Goal: Task Accomplishment & Management: Manage account settings

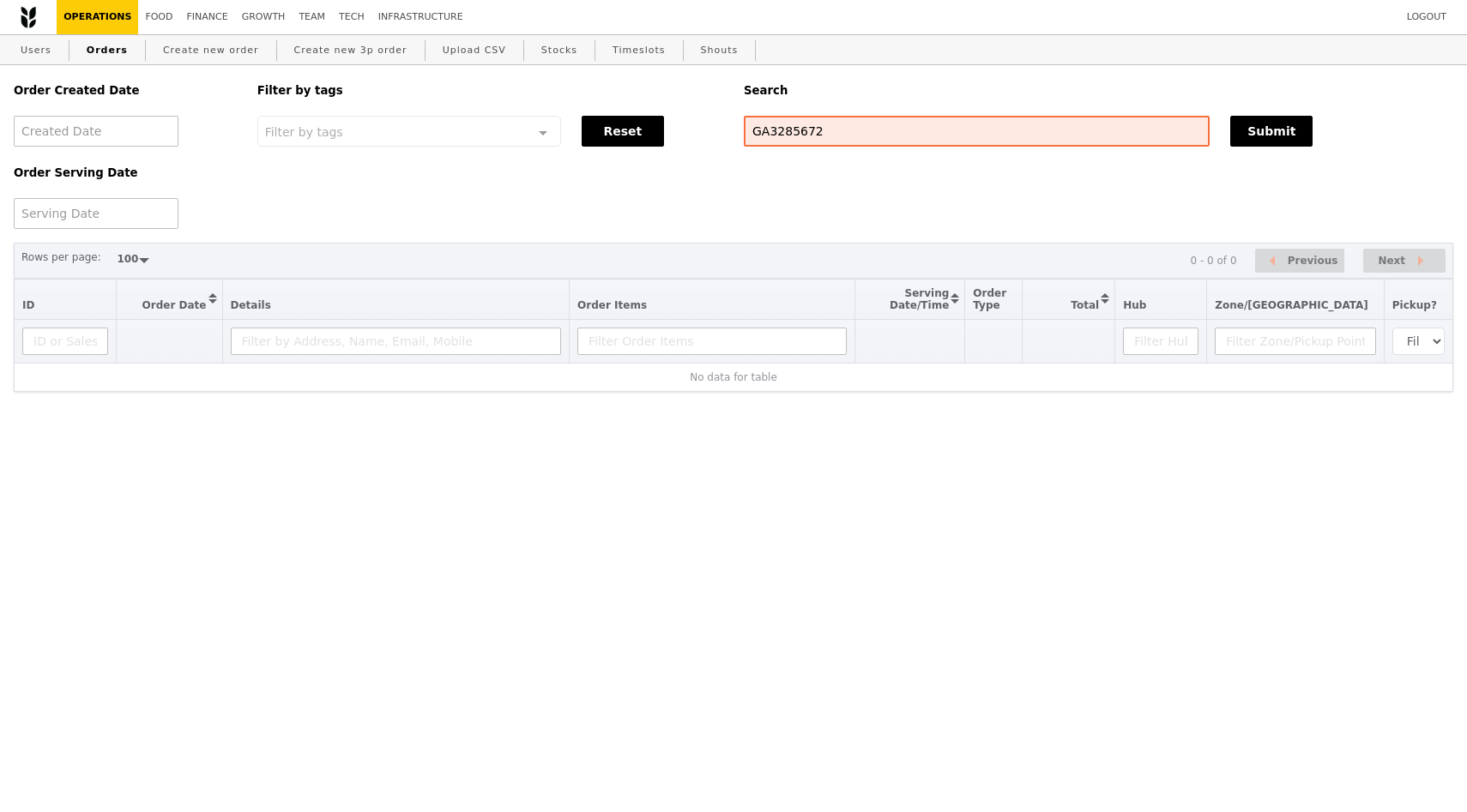
select select "100"
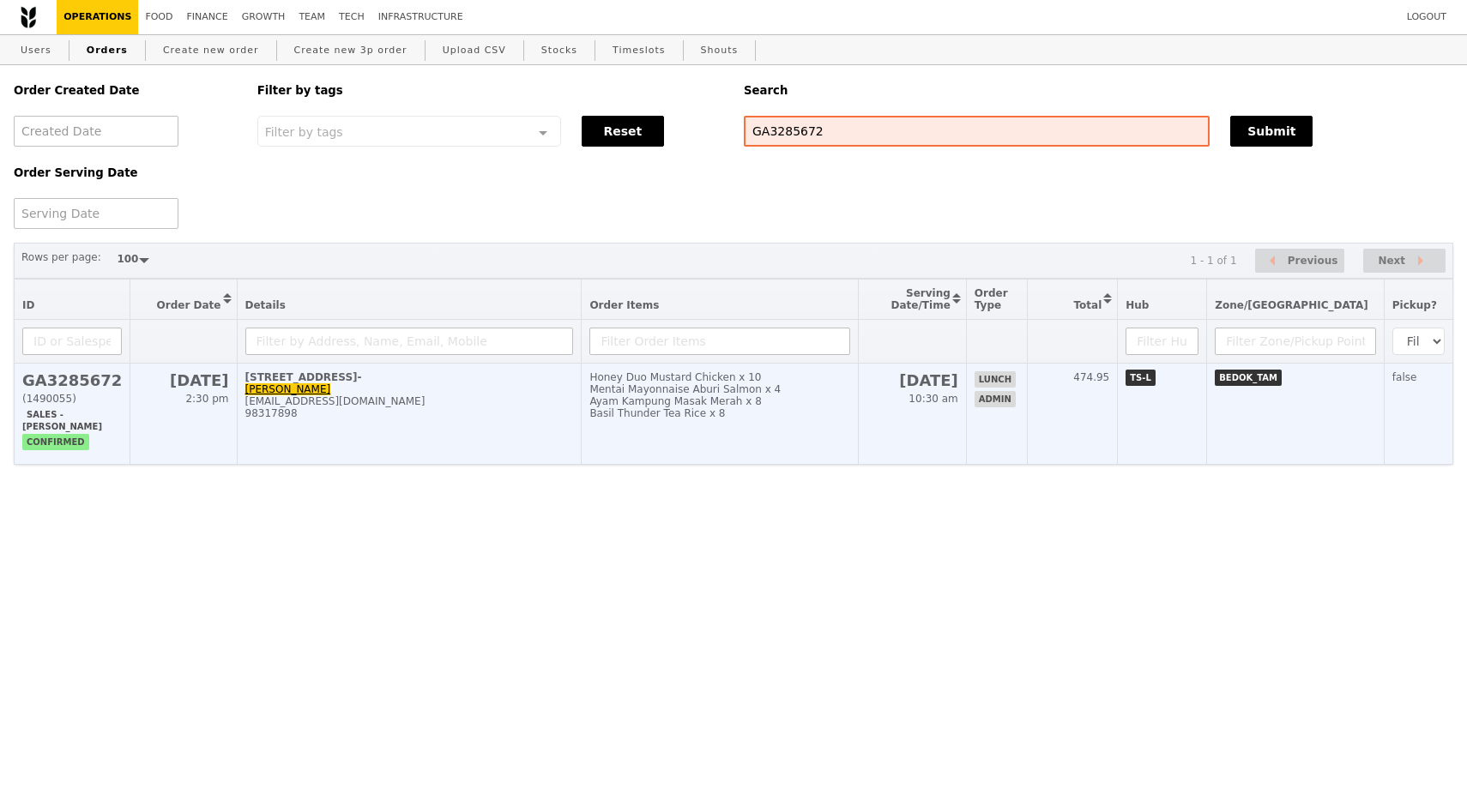
click at [209, 405] on span "2:30 pm" at bounding box center [207, 398] width 43 height 12
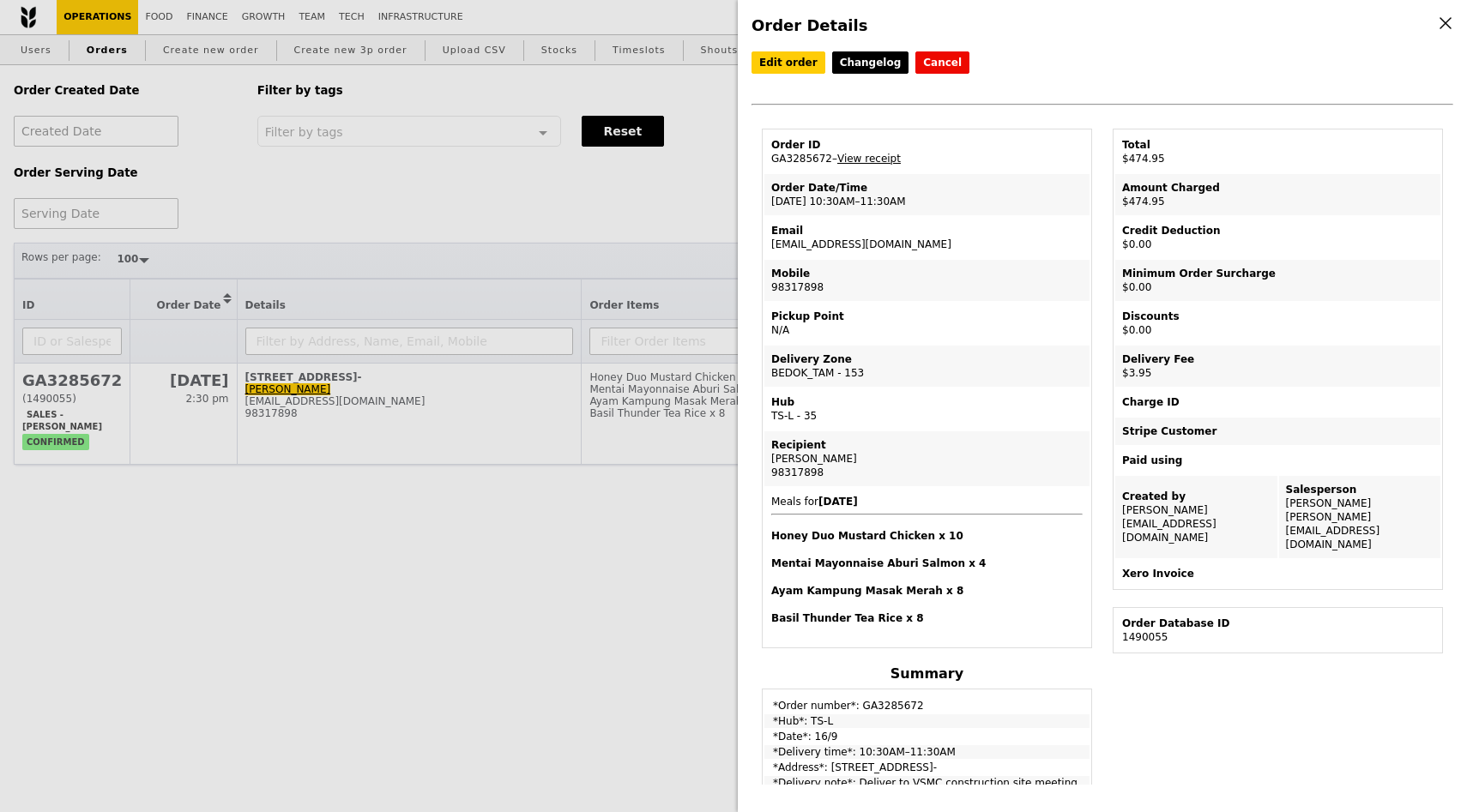
click at [429, 612] on div "Order Details Edit order Changelog Cancel Order ID GA3285672 – View receipt Ord…" at bounding box center [733, 406] width 1467 height 812
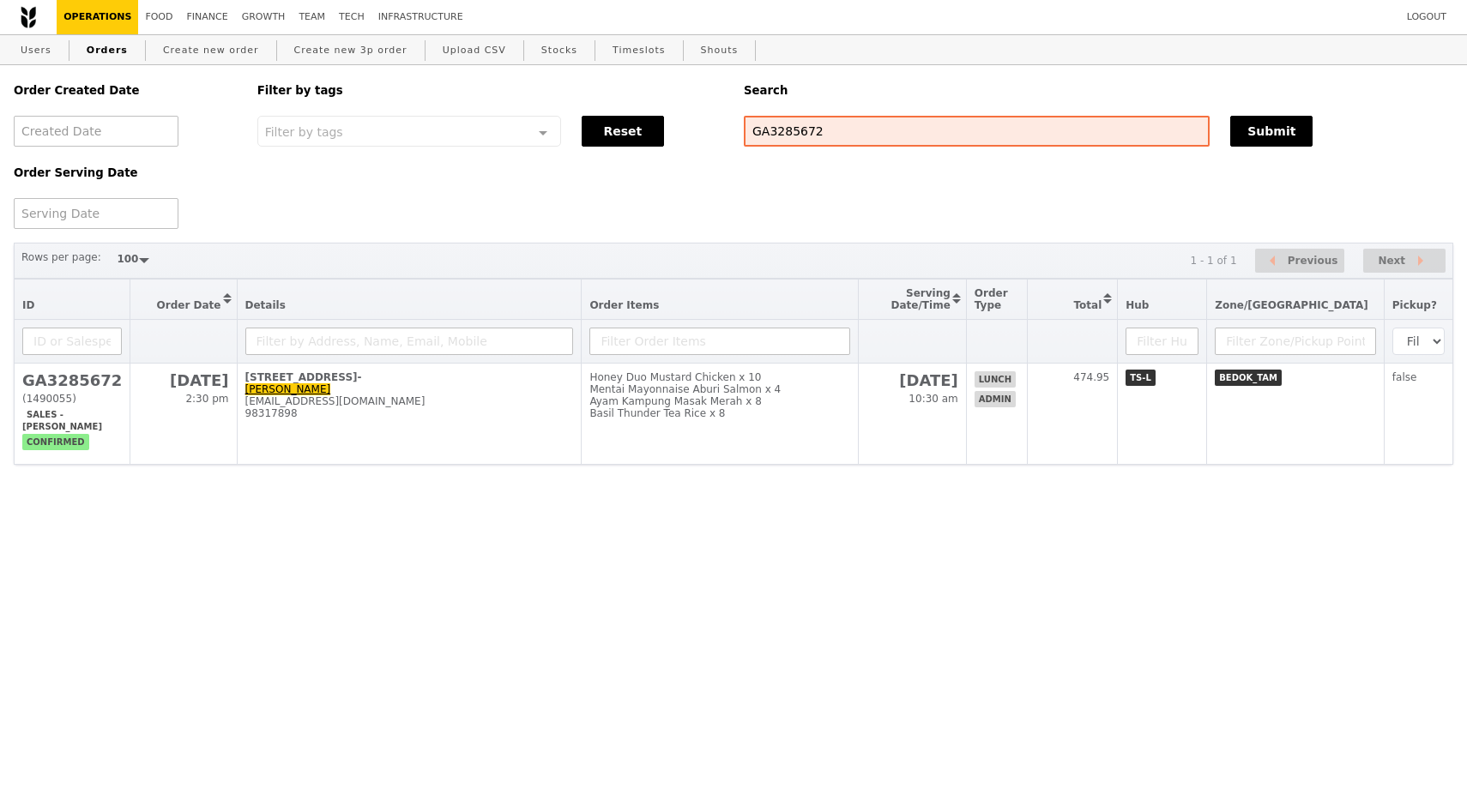
click at [1099, 533] on html "Logout Operations Food Finance Growth Team Tech Infrastructure Users Orders Cre…" at bounding box center [733, 267] width 1467 height 533
click at [905, 533] on html "Logout Operations Food Finance Growth Team Tech Infrastructure Users Orders Cre…" at bounding box center [733, 267] width 1467 height 533
drag, startPoint x: 873, startPoint y: 674, endPoint x: 882, endPoint y: 680, distance: 10.8
click at [873, 533] on html "Logout Operations Food Finance Growth Team Tech Infrastructure Users Orders Cre…" at bounding box center [733, 267] width 1467 height 533
click at [884, 533] on html "Logout Operations Food Finance Growth Team Tech Infrastructure Users Orders Cre…" at bounding box center [733, 267] width 1467 height 533
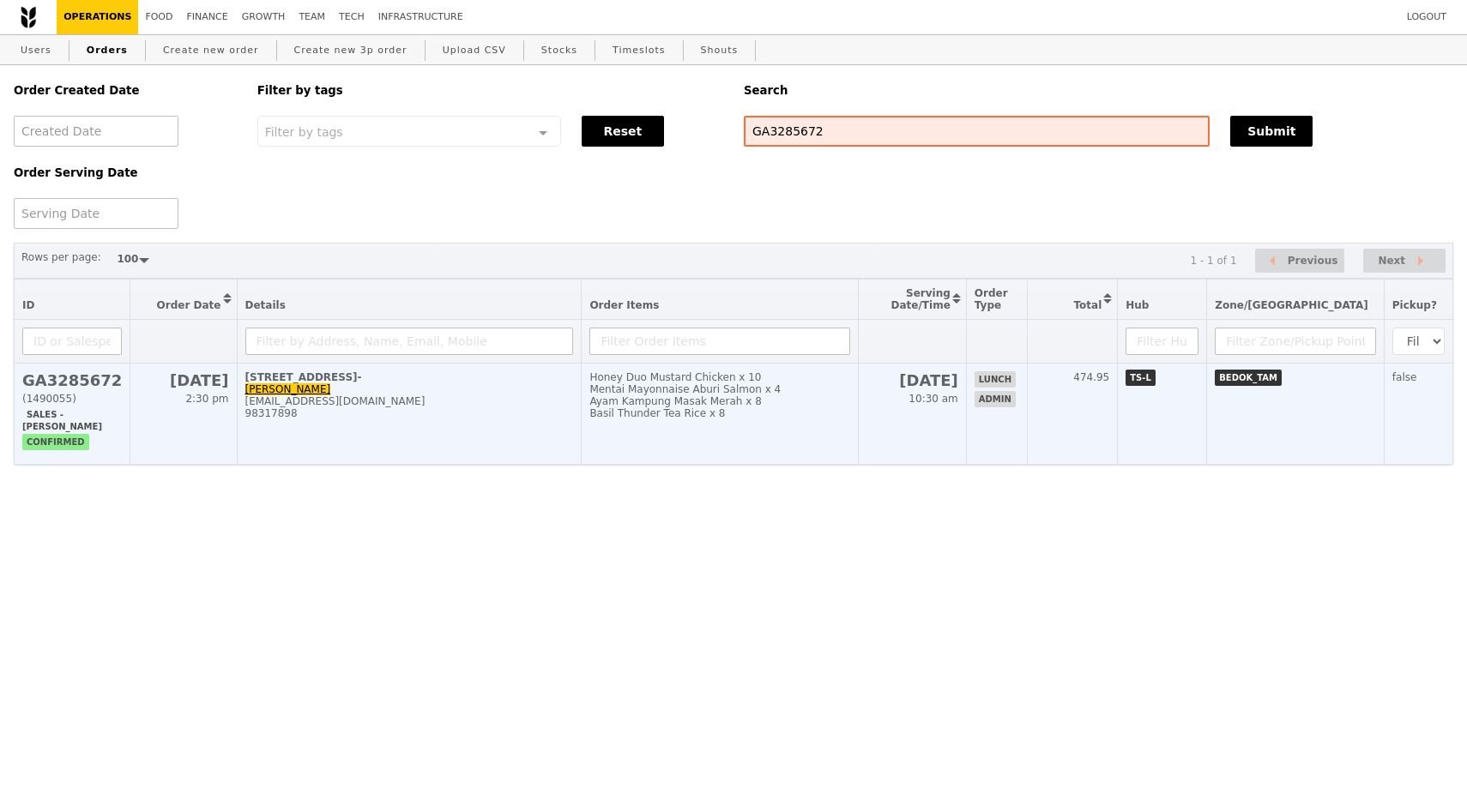
click at [92, 383] on h2 "GA3285672" at bounding box center [72, 379] width 100 height 18
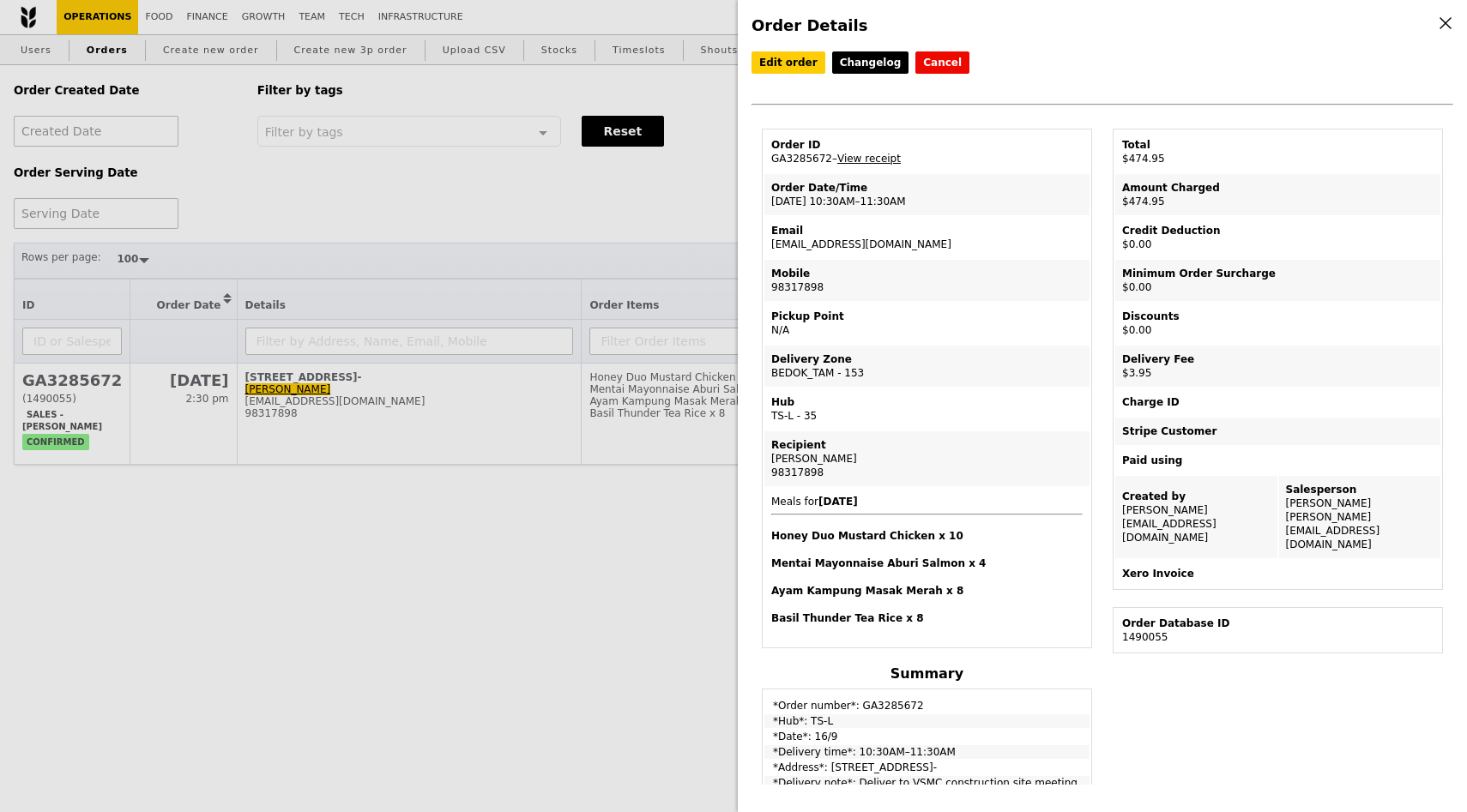
click at [620, 647] on div "Order Details Edit order Changelog Cancel Order ID GA3285672 – View receipt Ord…" at bounding box center [733, 406] width 1467 height 812
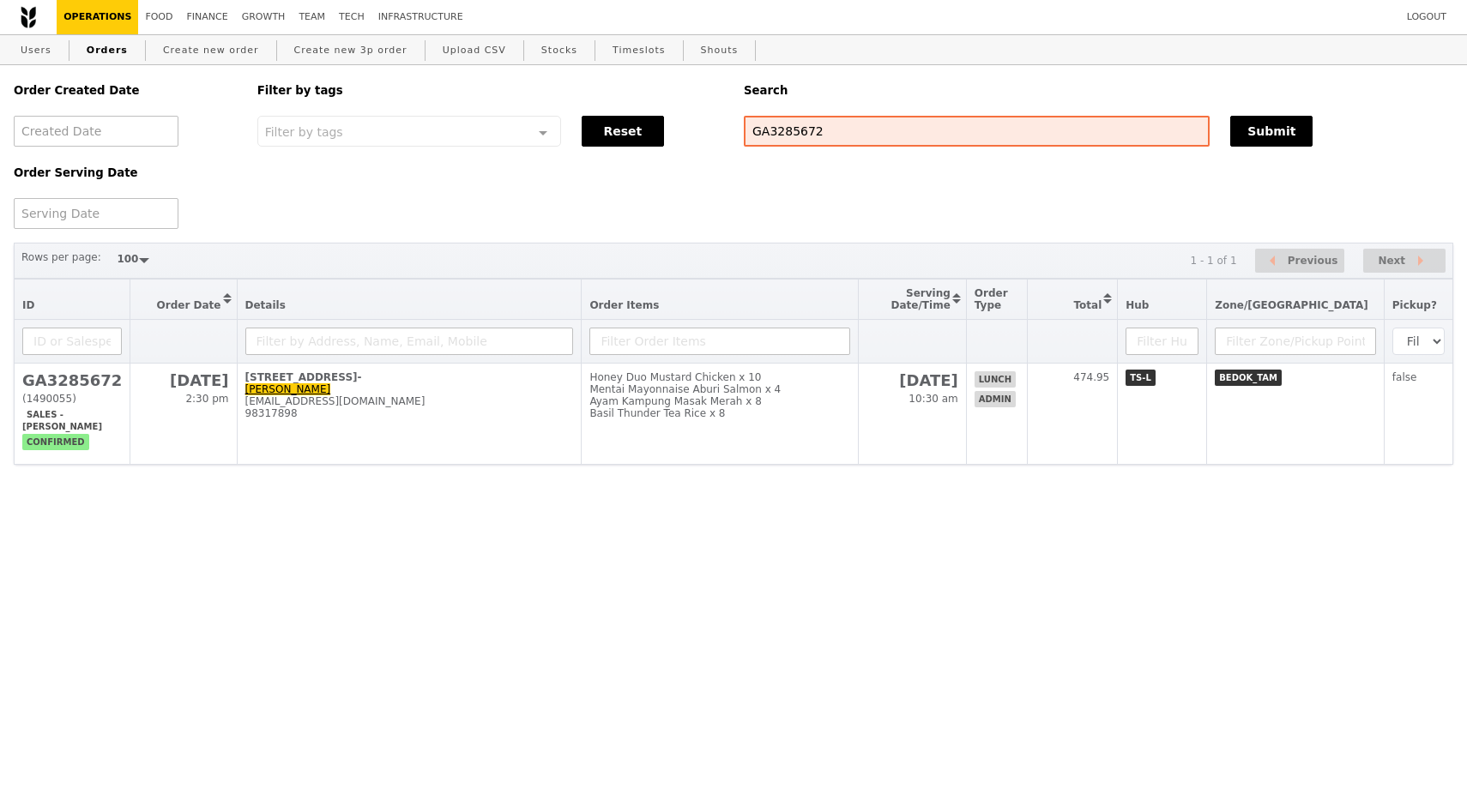
click at [627, 533] on html "Logout Operations Food Finance Growth Team Tech Infrastructure Users Orders Cre…" at bounding box center [733, 267] width 1467 height 533
click at [738, 533] on html "Logout Operations Food Finance Growth Team Tech Infrastructure Users Orders Cre…" at bounding box center [733, 267] width 1467 height 533
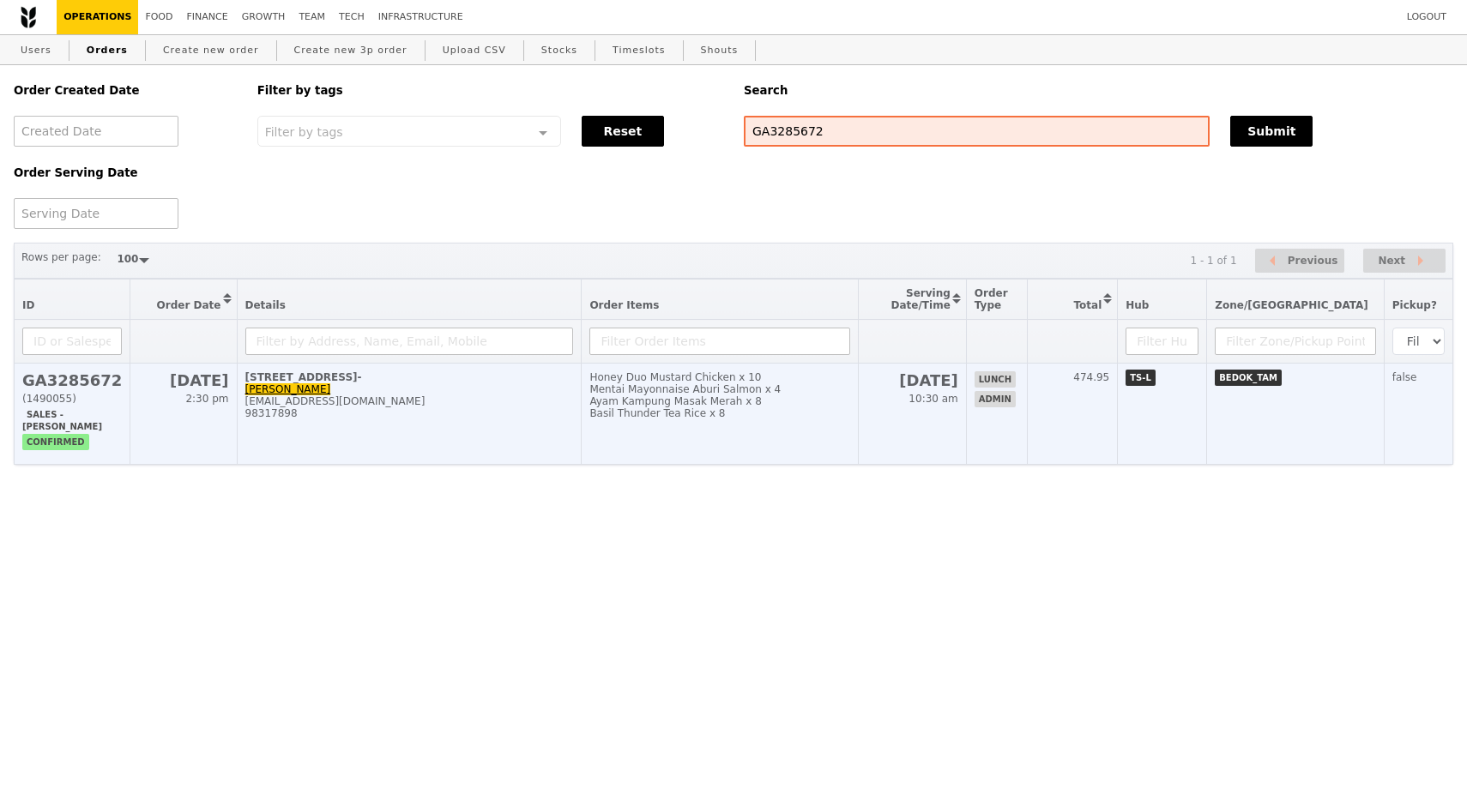
click at [73, 401] on div "(1490055)" at bounding box center [72, 398] width 100 height 12
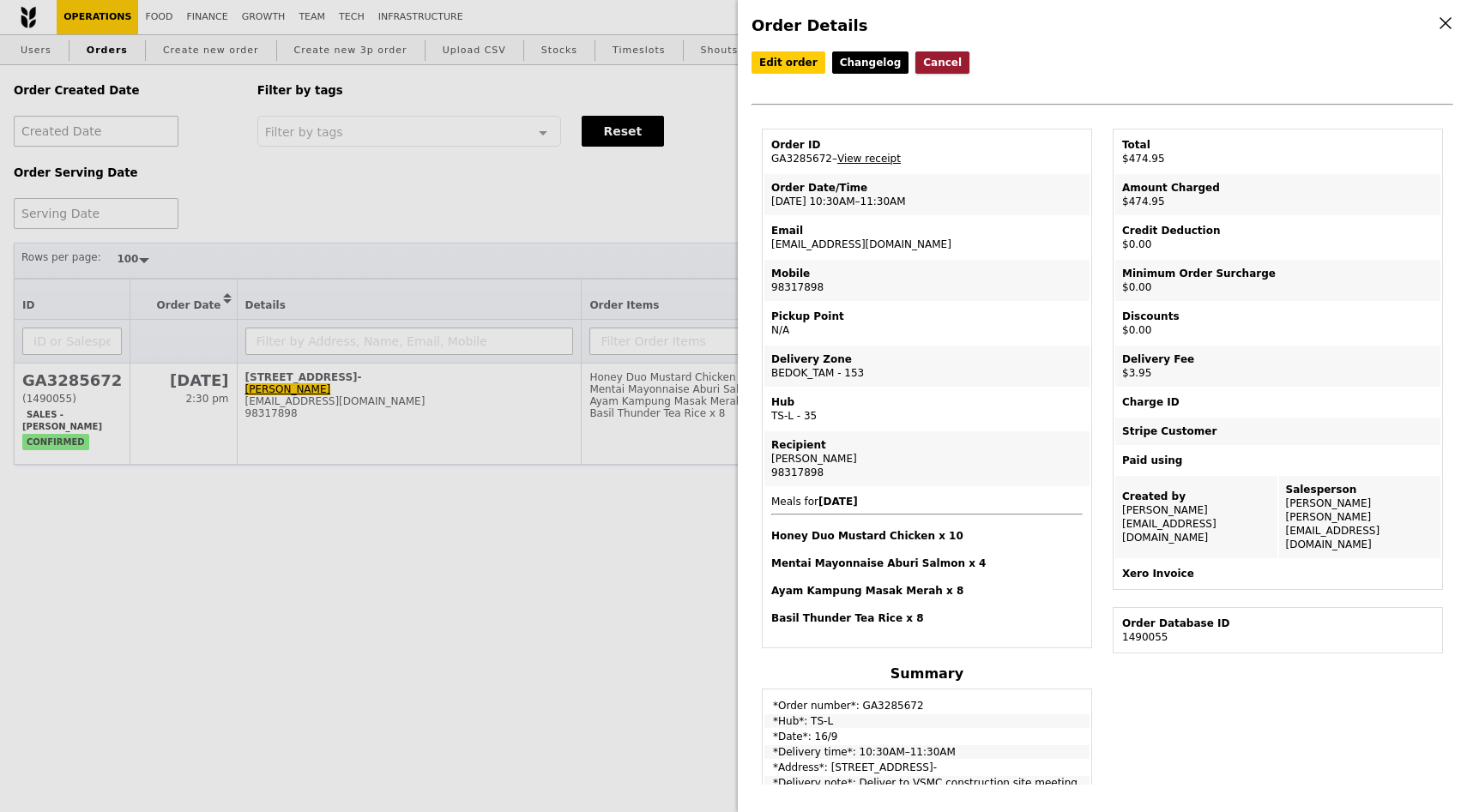
click at [930, 62] on button "Cancel" at bounding box center [943, 62] width 54 height 22
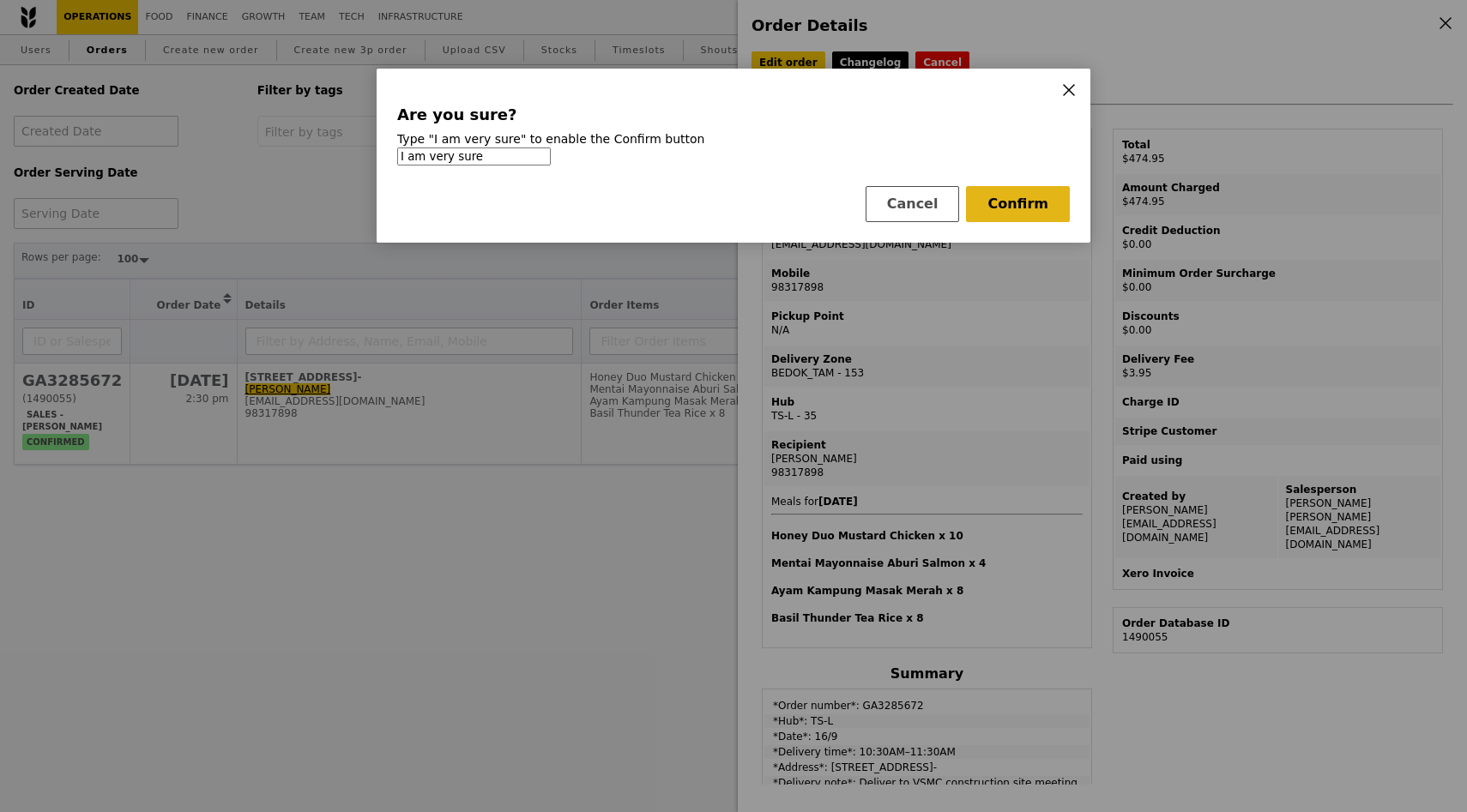
type input "I am very sure"
click at [1042, 209] on button "Confirm" at bounding box center [1017, 204] width 104 height 36
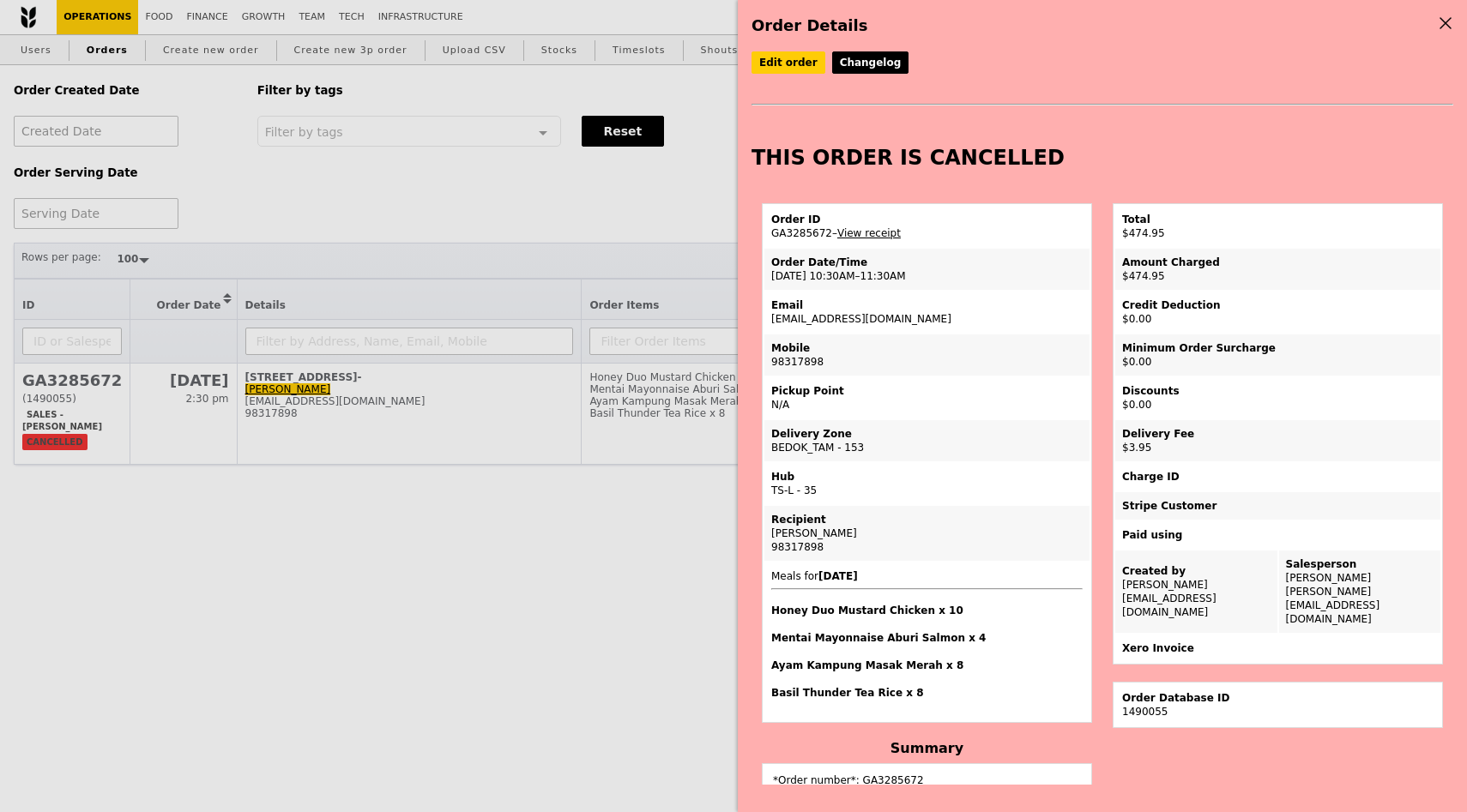
click at [1443, 25] on icon at bounding box center [1445, 22] width 10 height 10
